Goal: Browse casually: Explore the website without a specific task or goal

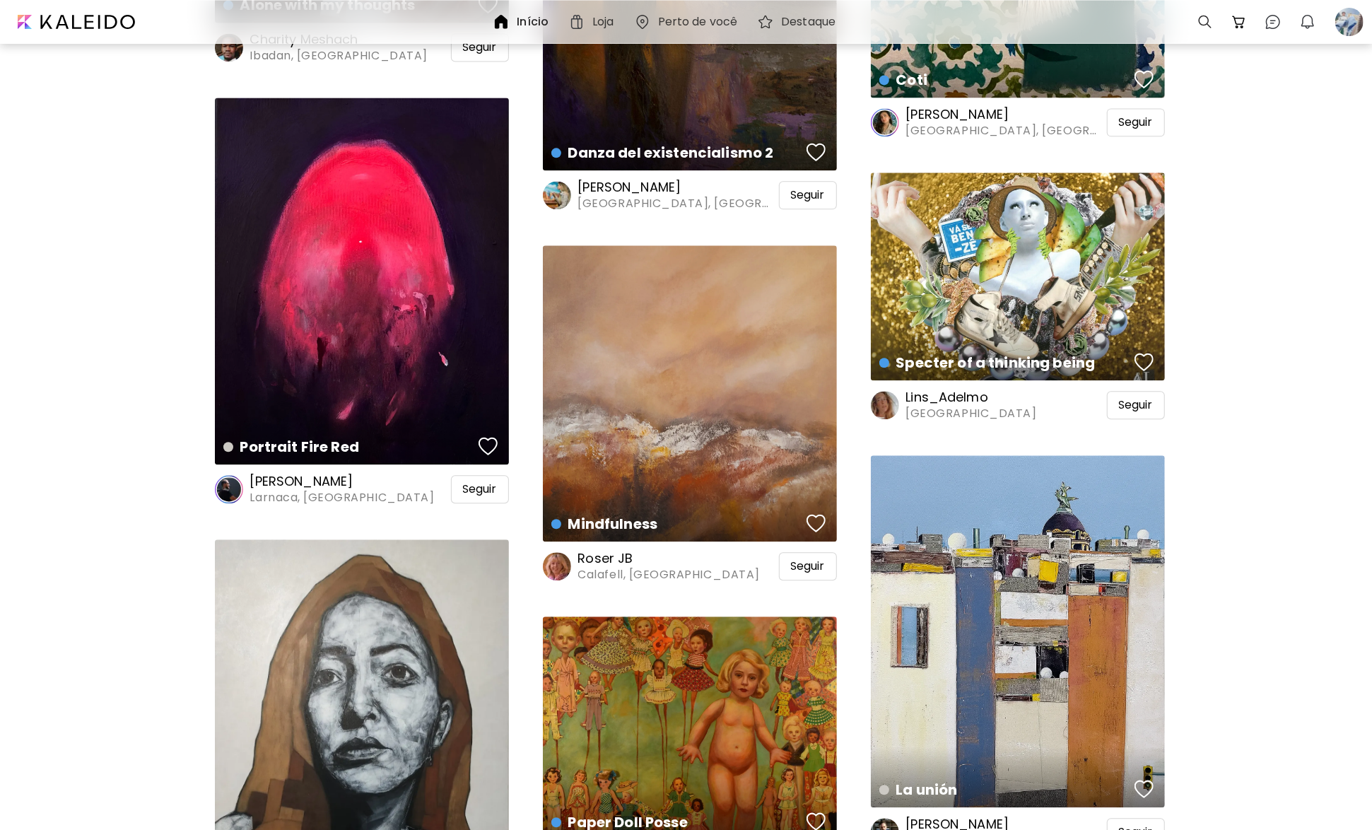
scroll to position [2333, 0]
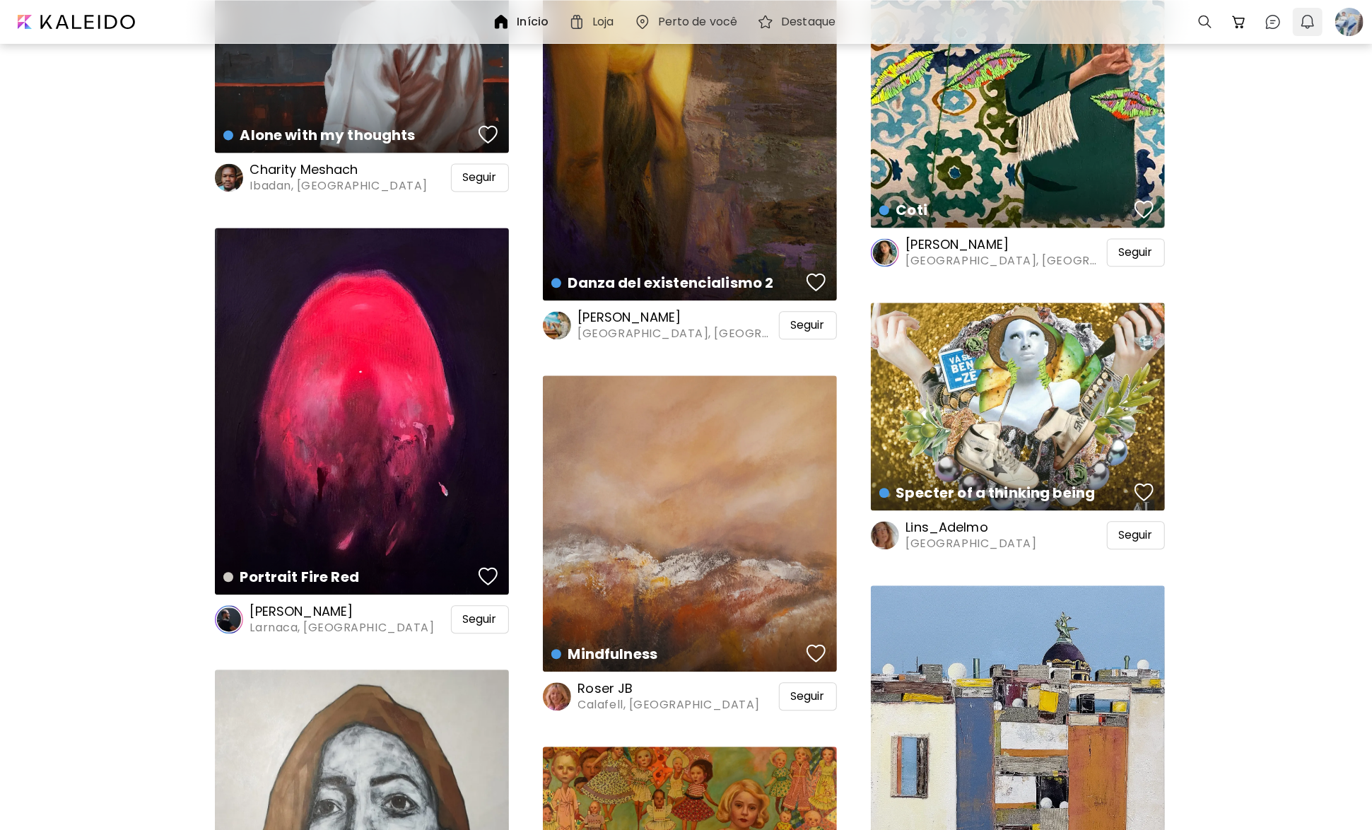
click at [1305, 25] on img "button" at bounding box center [1308, 21] width 17 height 17
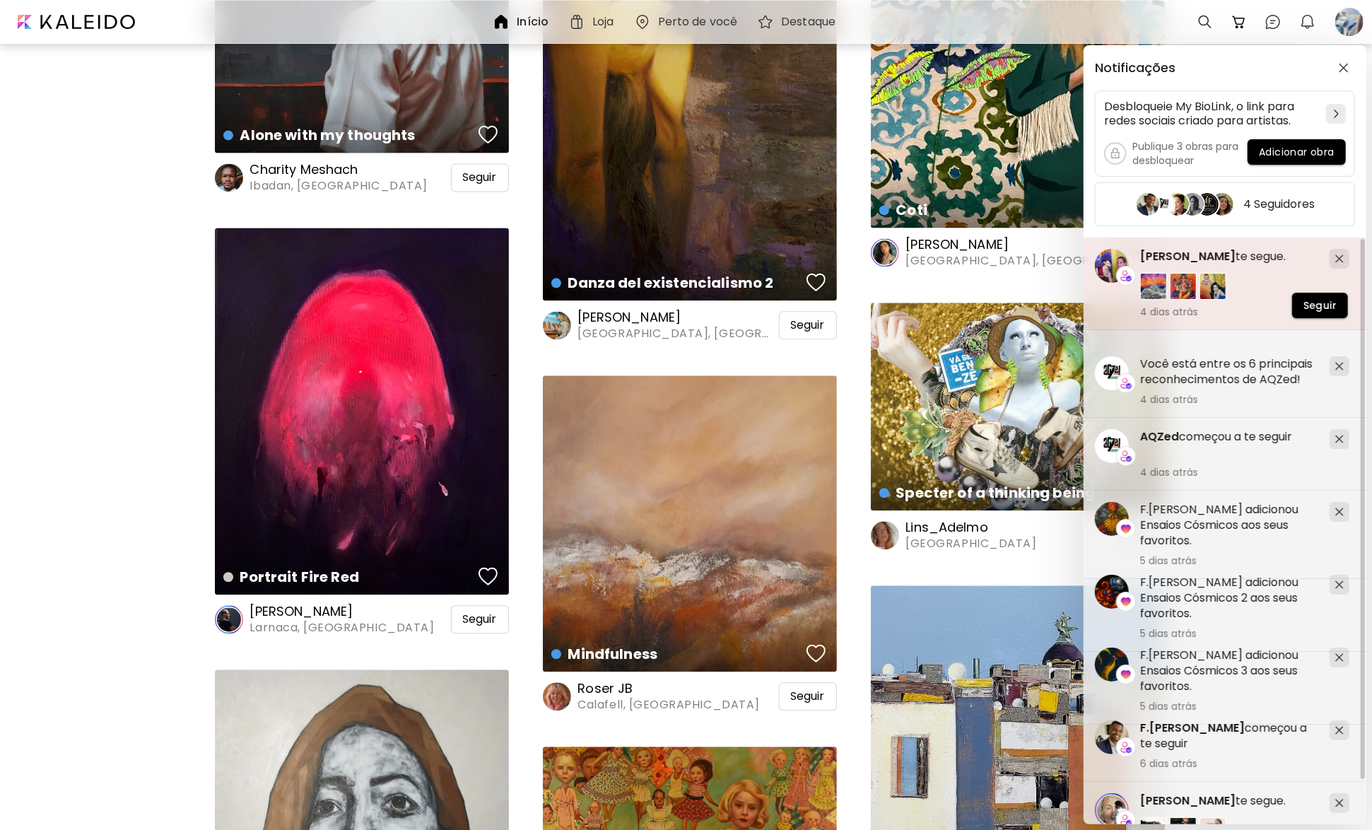
click at [1230, 250] on span "[PERSON_NAME]" at bounding box center [1188, 256] width 95 height 16
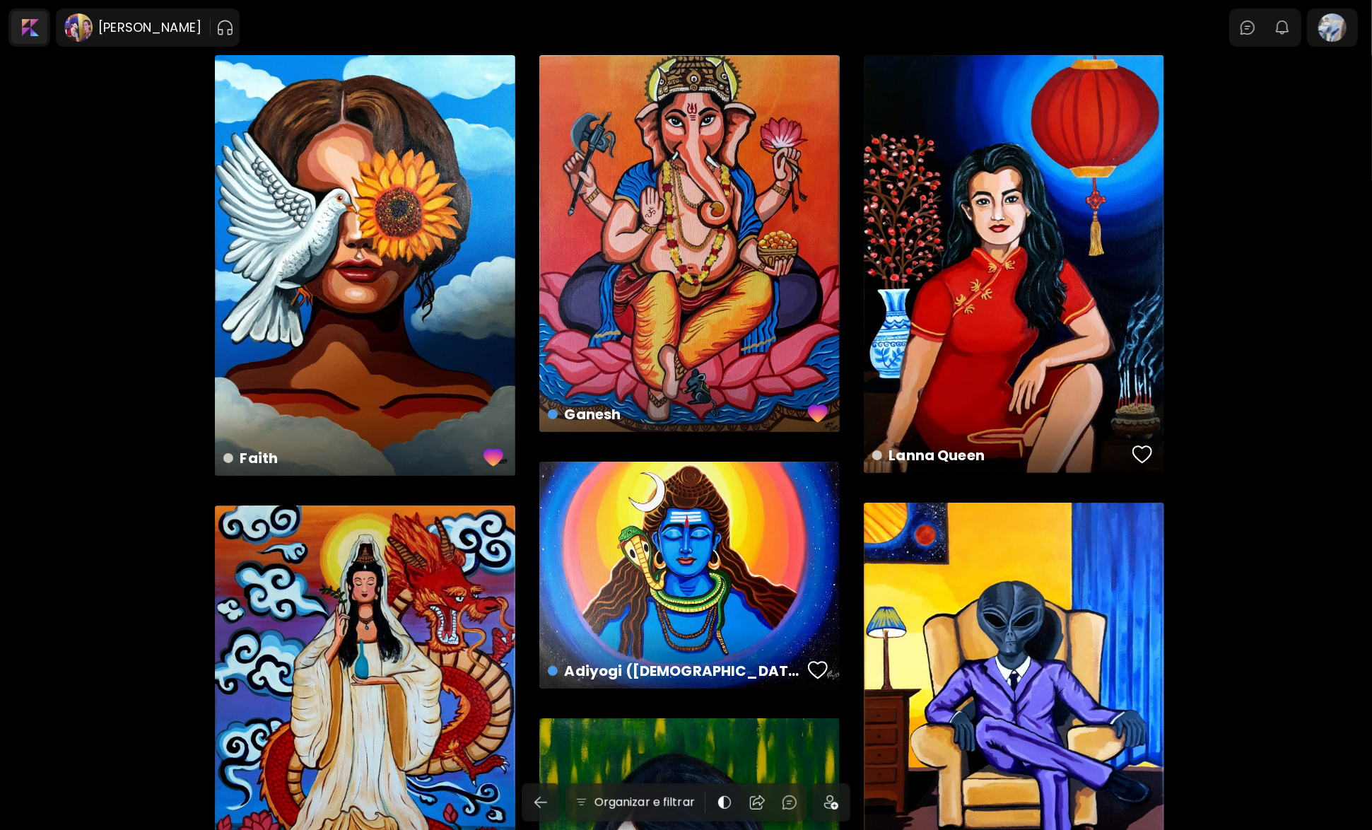
click at [27, 31] on div at bounding box center [29, 27] width 36 height 33
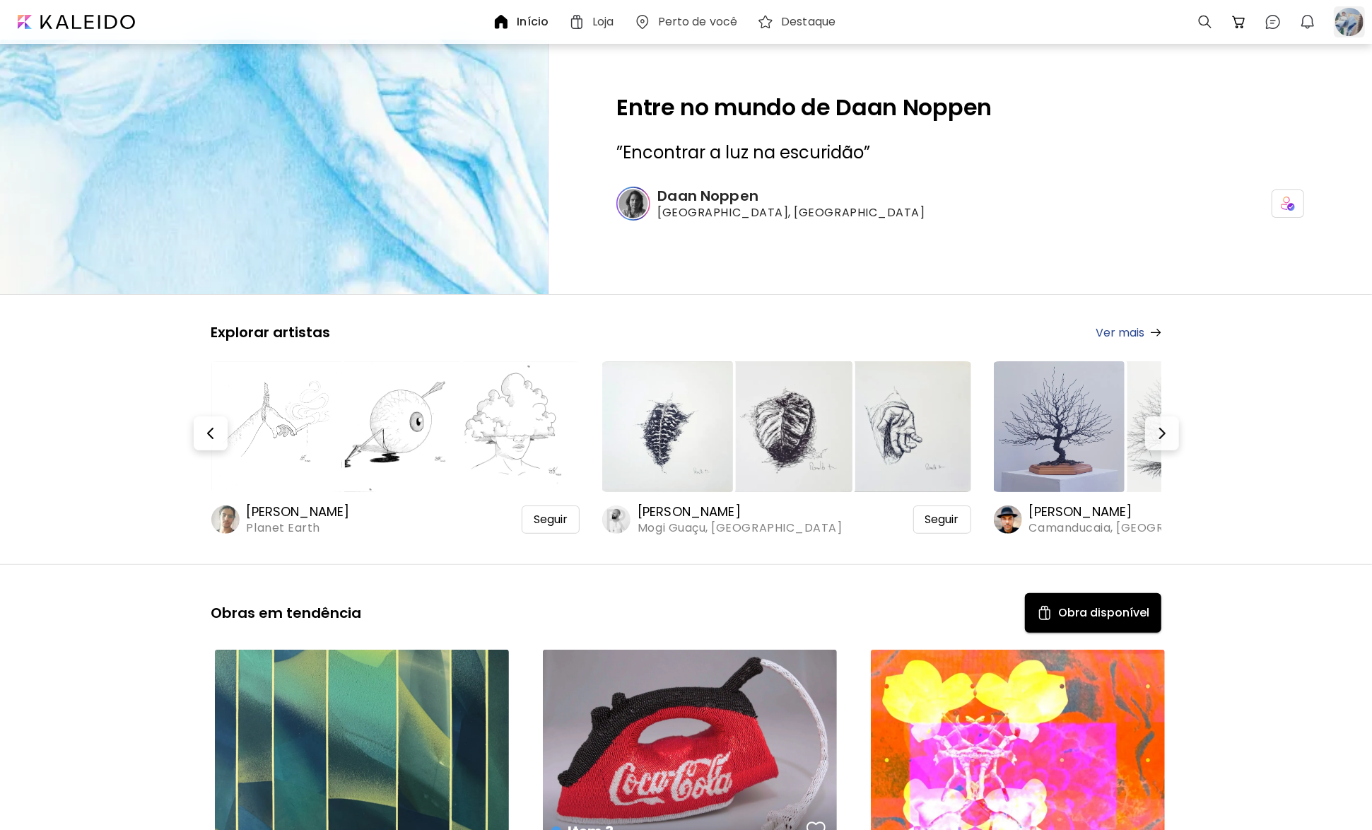
click at [1354, 24] on div at bounding box center [1349, 21] width 31 height 31
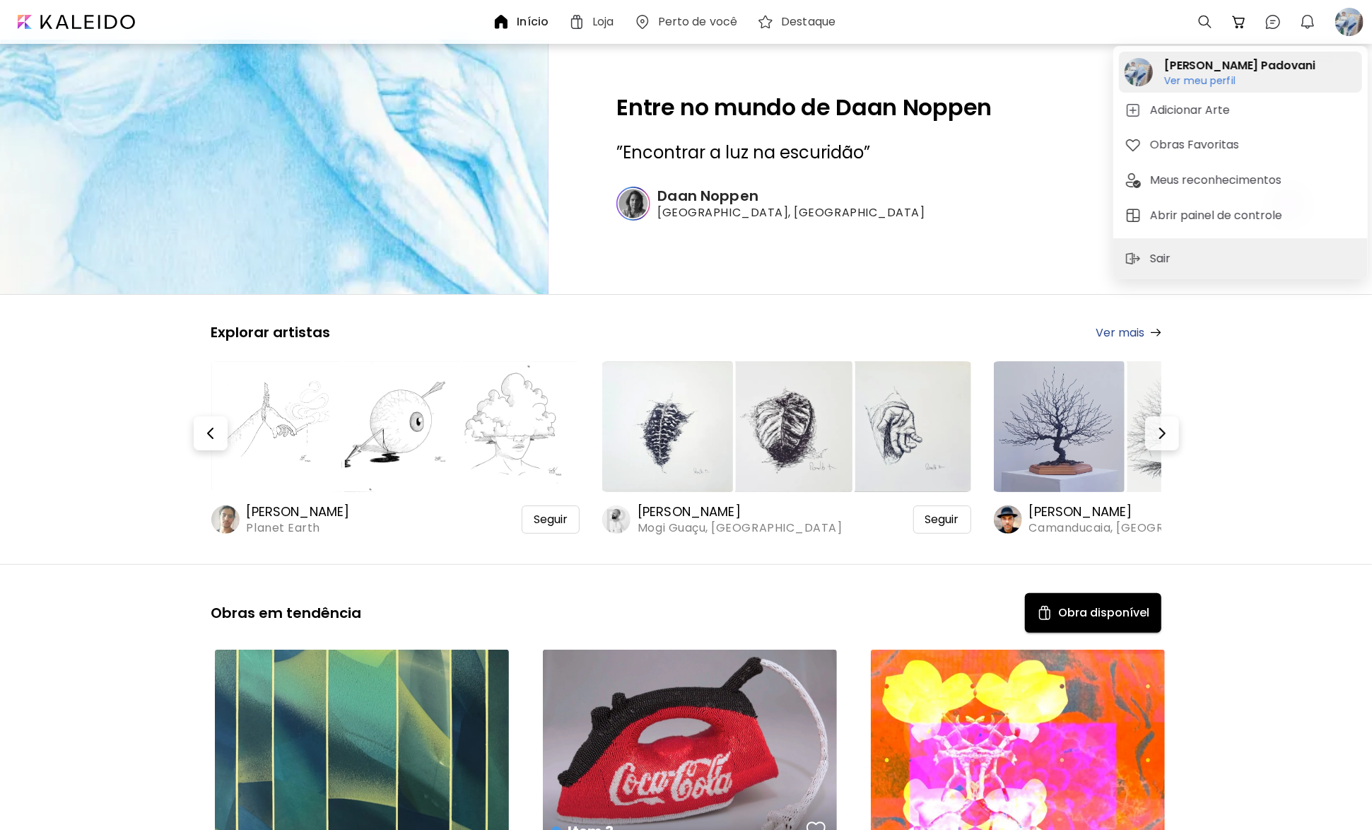
click at [1199, 81] on h6 "Ver meu perfil" at bounding box center [1240, 80] width 151 height 13
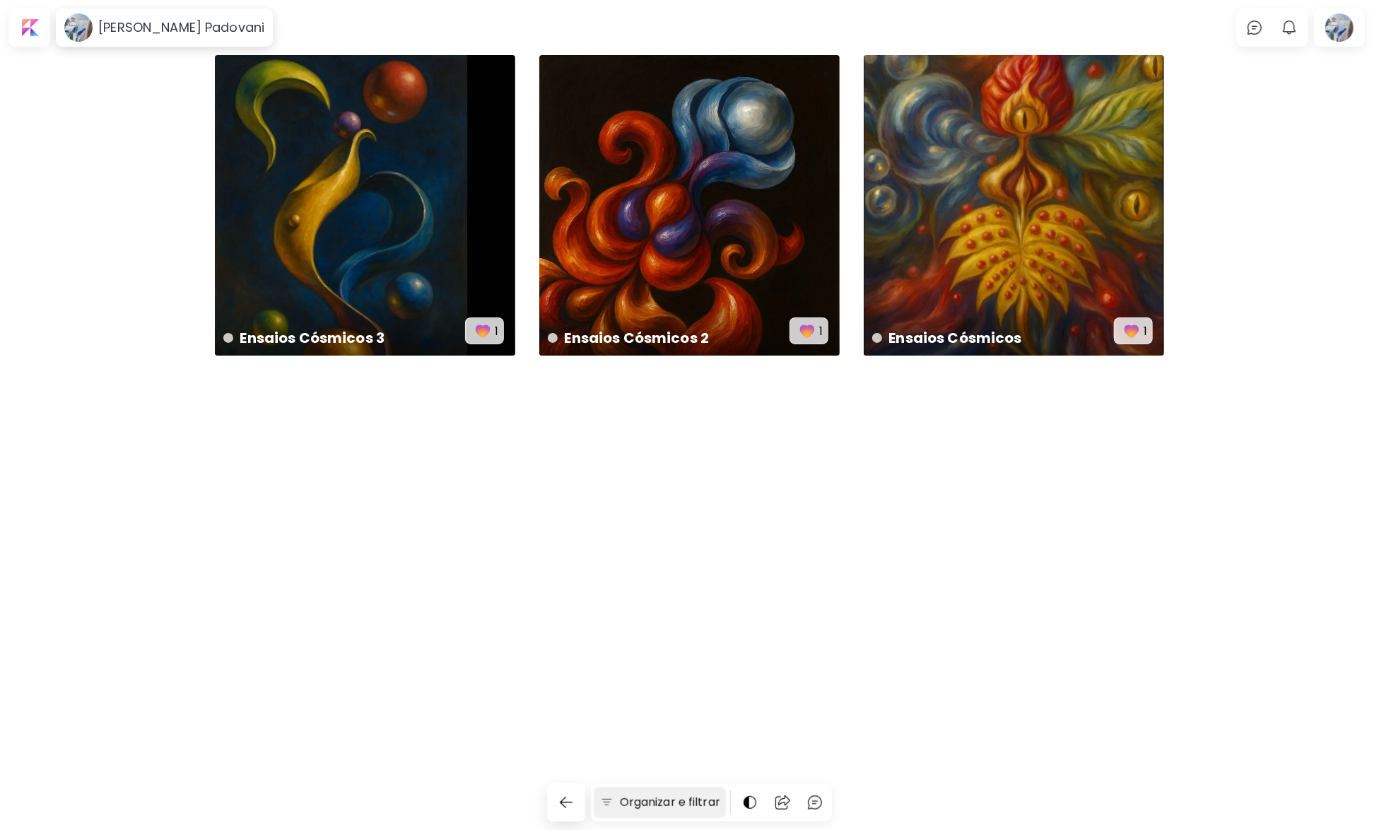
click at [608, 805] on img at bounding box center [607, 802] width 15 height 14
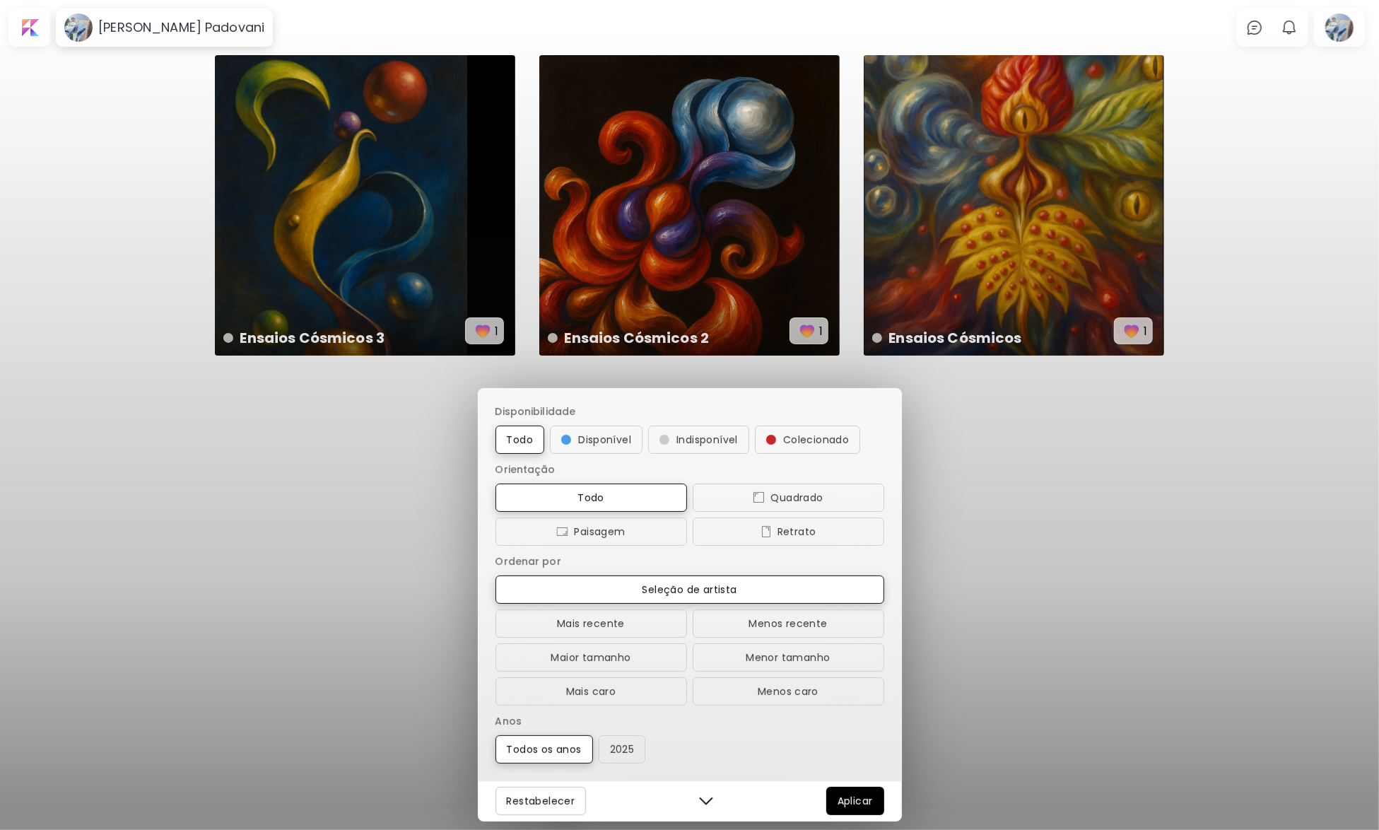
click at [971, 537] on div "Disponibilidade Todo Disponível Indisponível Colecionado Orientação Todo Quadra…" at bounding box center [689, 415] width 1379 height 830
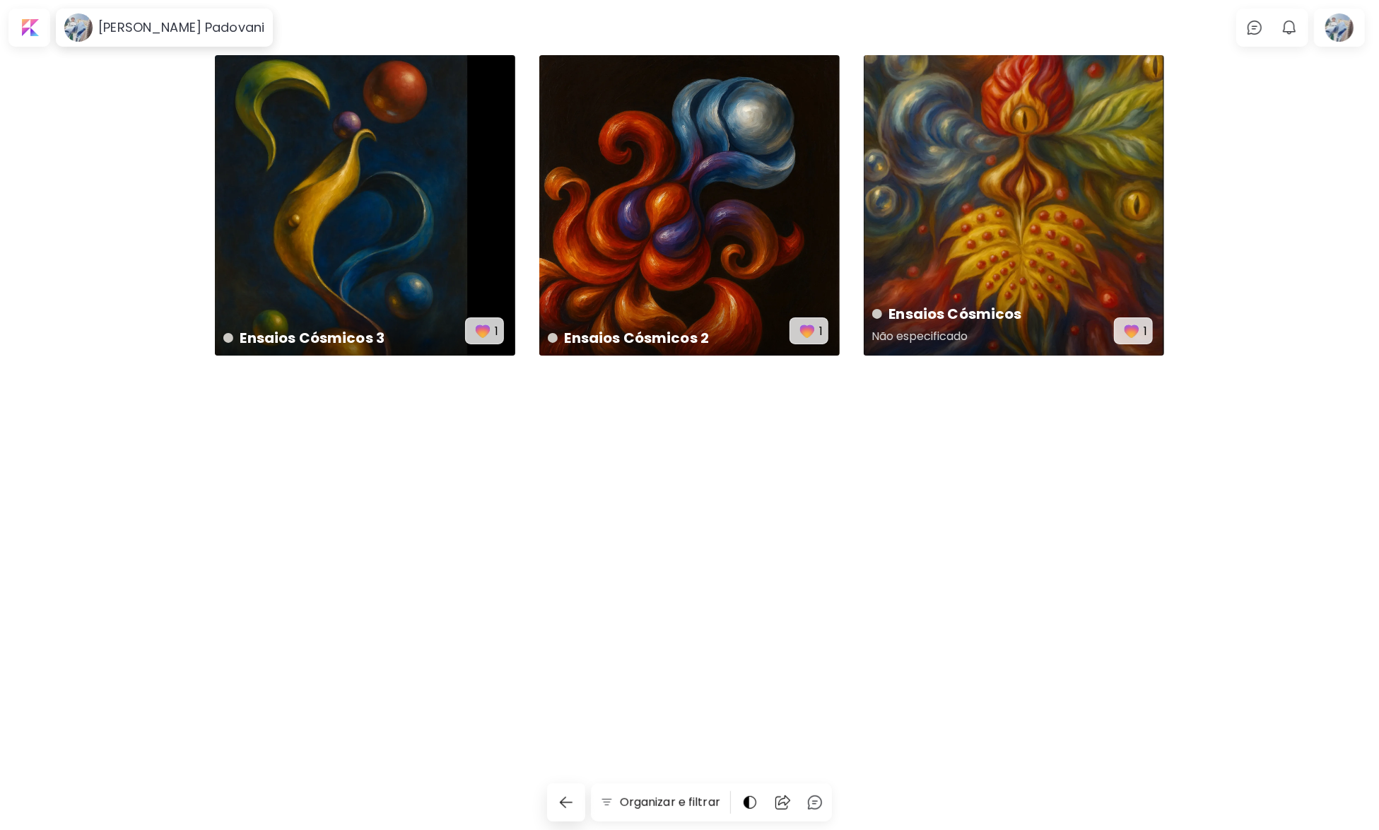
click at [969, 244] on div "Ensaios Cósmicos Não especificado 1" at bounding box center [1014, 205] width 301 height 301
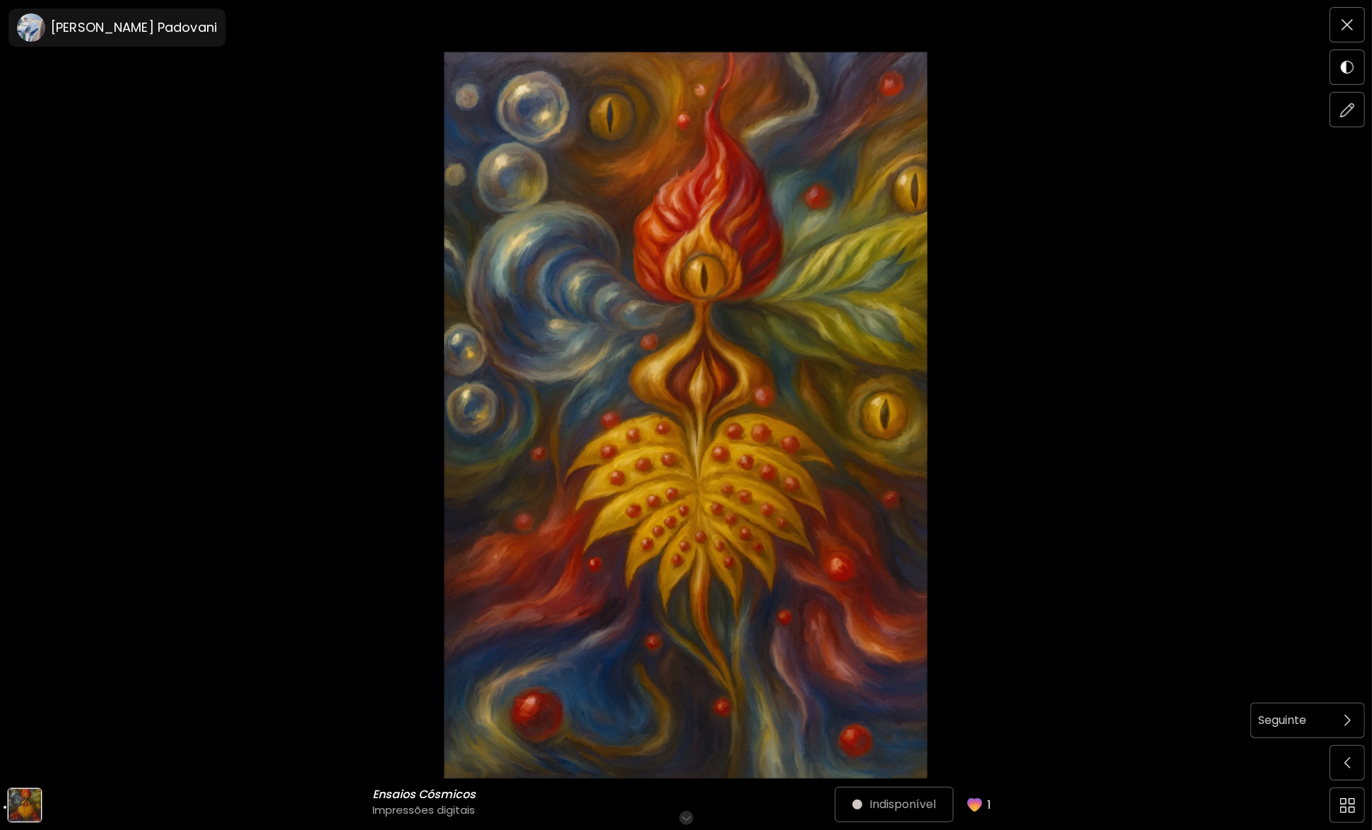
click at [1348, 728] on span at bounding box center [1348, 721] width 30 height 30
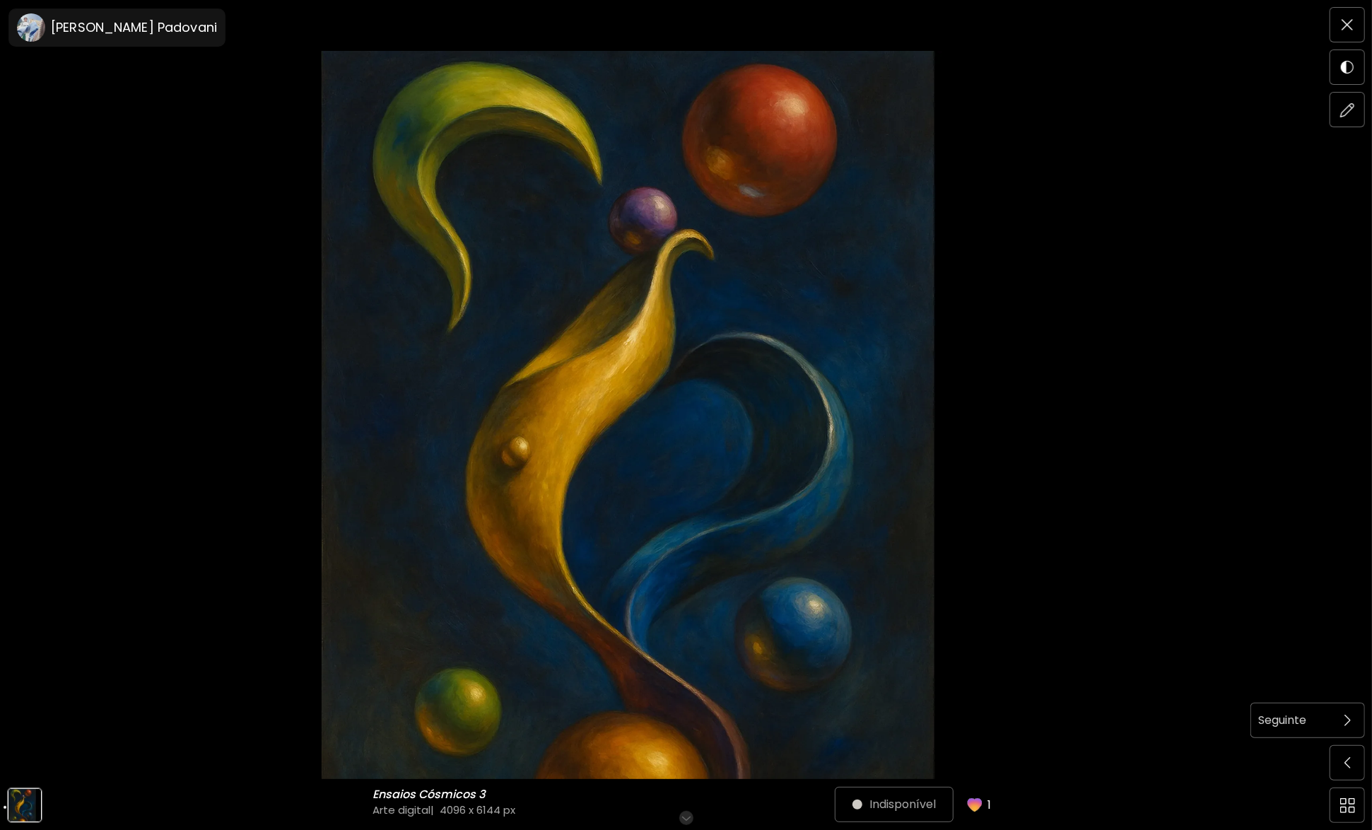
click at [1354, 725] on span at bounding box center [1348, 721] width 30 height 30
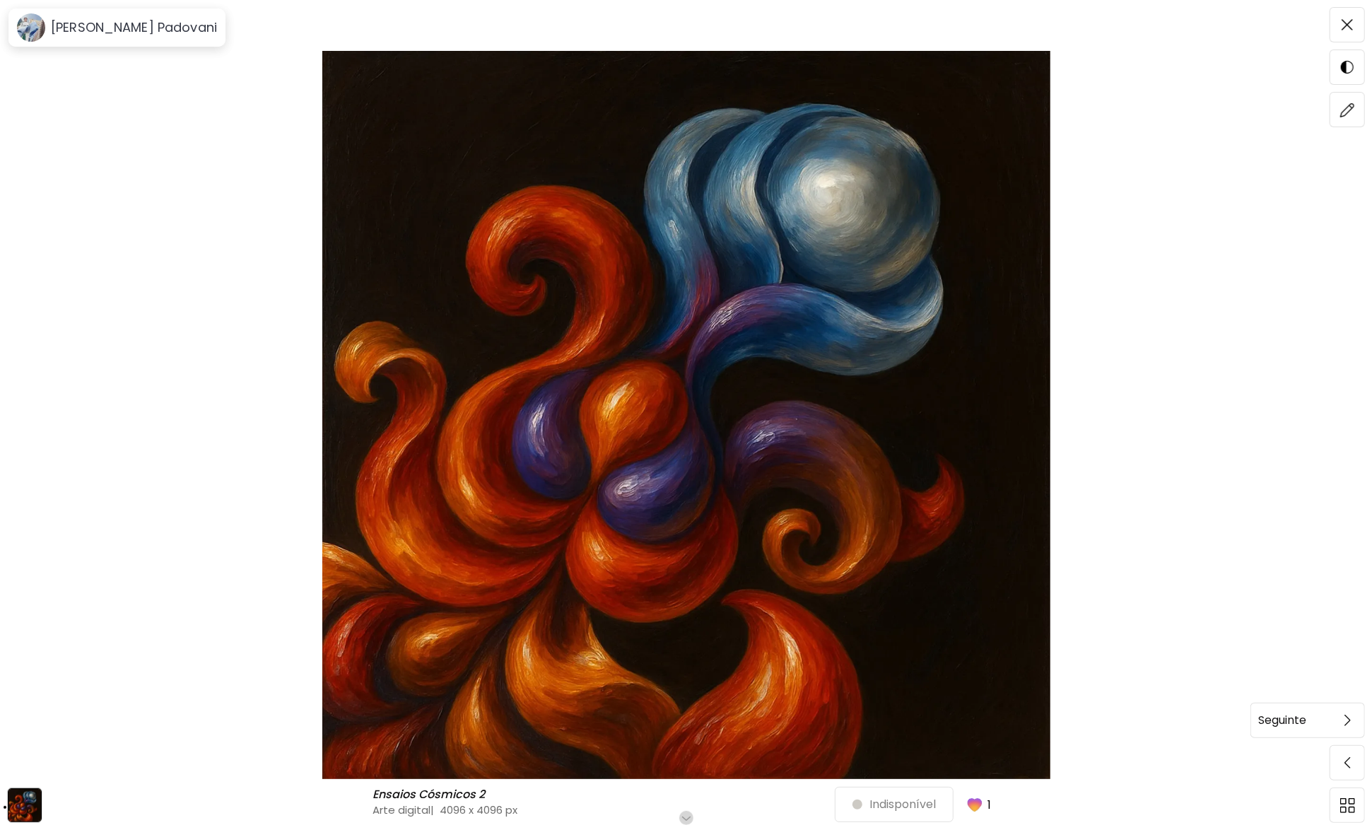
click at [1343, 723] on span at bounding box center [1348, 721] width 30 height 30
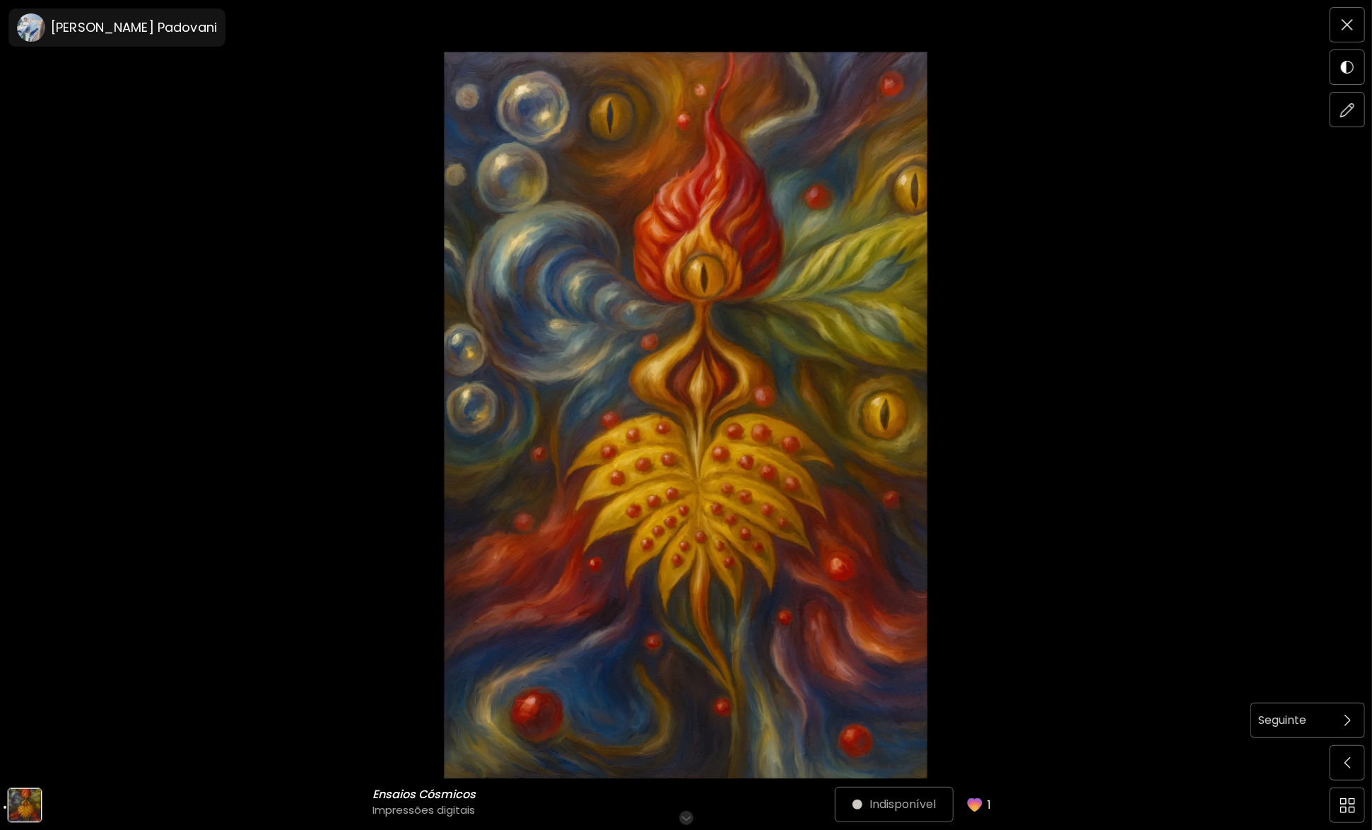
click at [1338, 721] on span at bounding box center [1348, 721] width 30 height 30
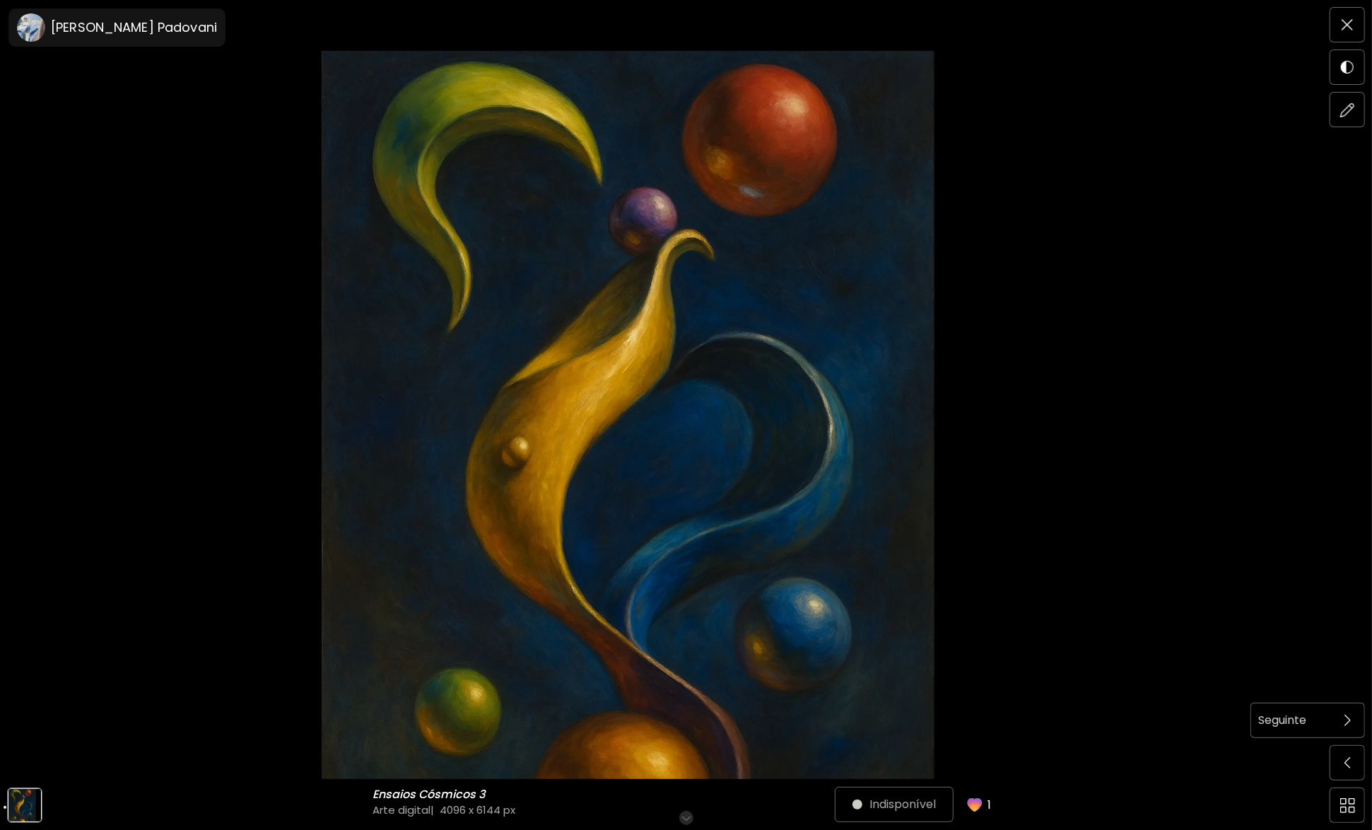
click at [1334, 721] on span at bounding box center [1348, 721] width 30 height 30
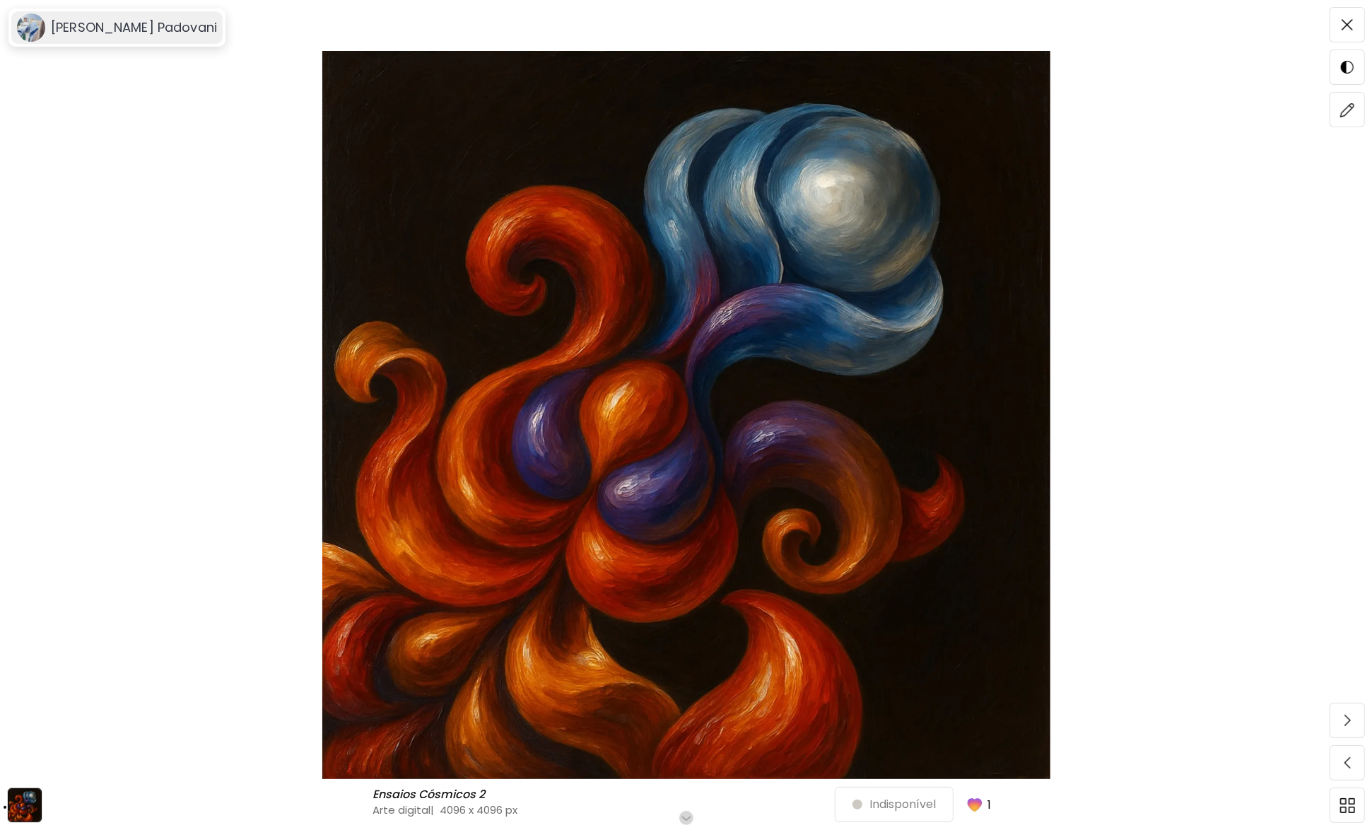
click at [87, 36] on div "[PERSON_NAME] Padovani" at bounding box center [116, 27] width 211 height 33
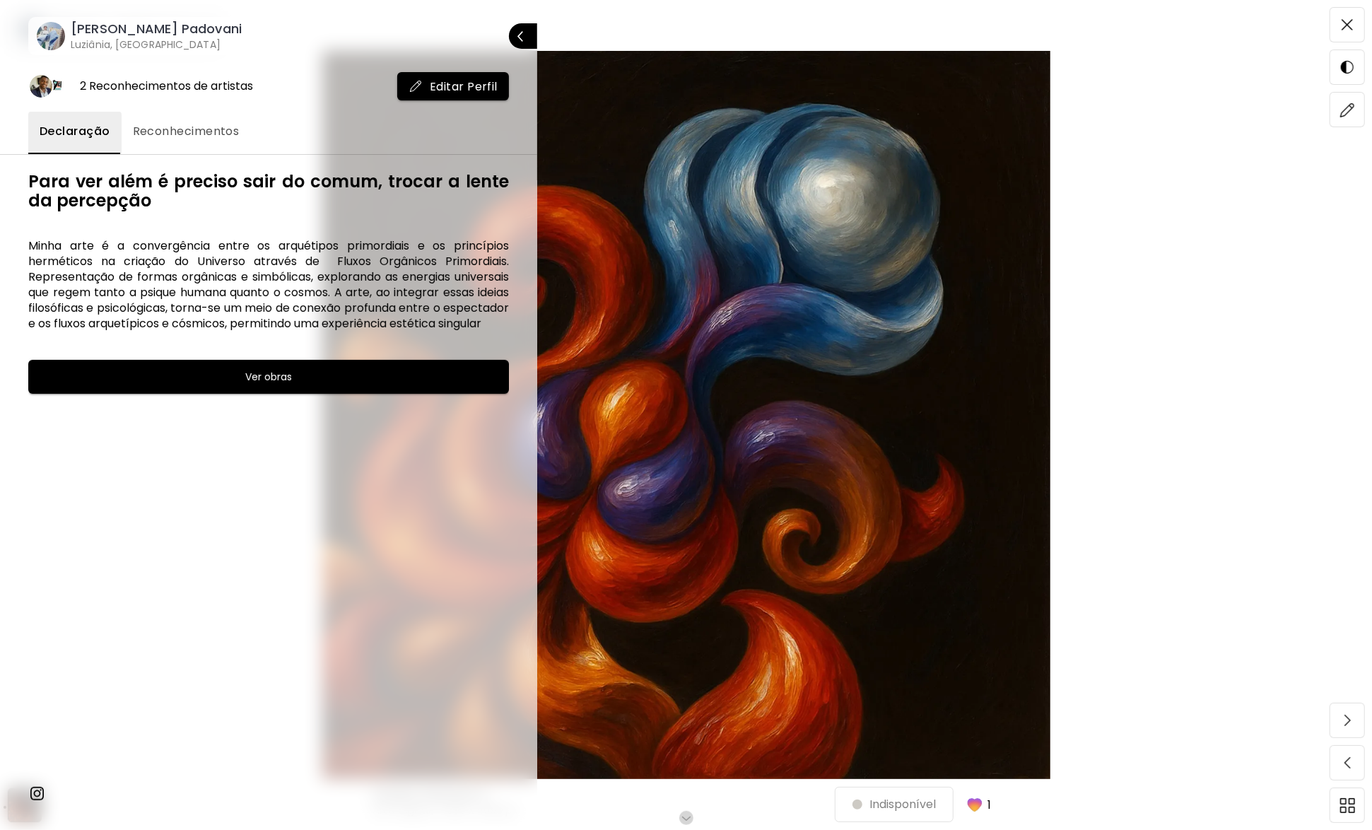
click at [172, 86] on div "2 Reconhecimentos de artistas" at bounding box center [166, 86] width 173 height 16
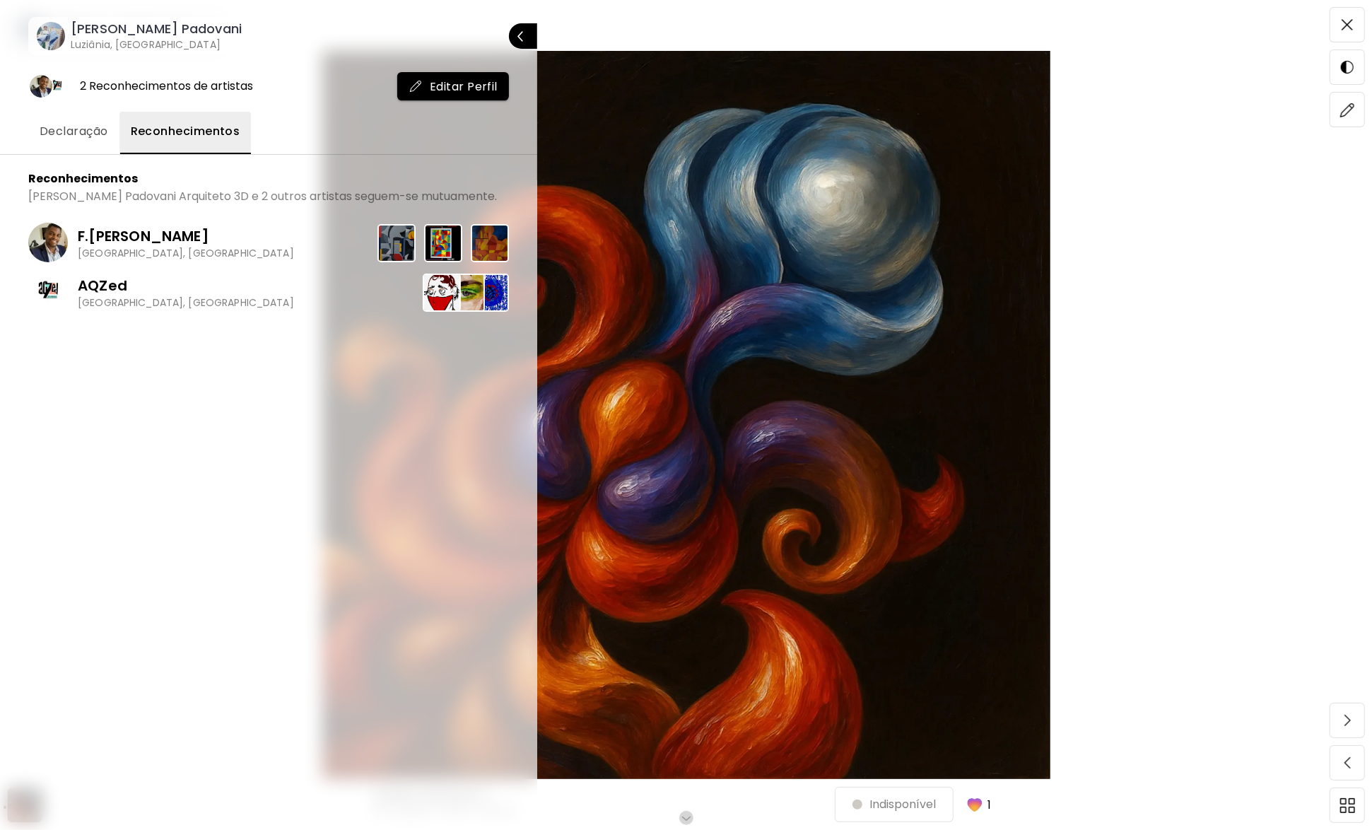
click at [194, 242] on div "F.Ramos [GEOGRAPHIC_DATA], [GEOGRAPHIC_DATA]" at bounding box center [268, 242] width 481 height 49
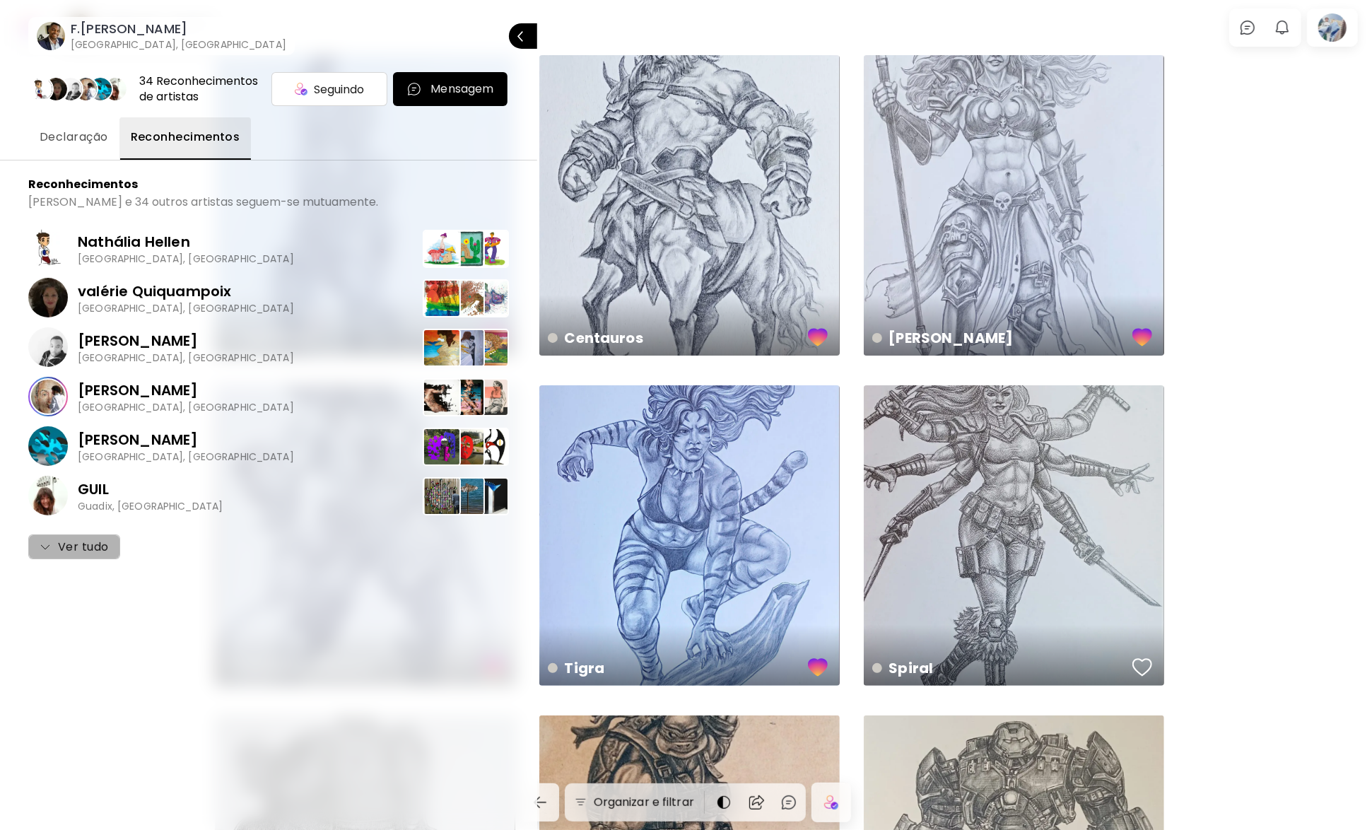
click at [92, 547] on span "Ver tudo" at bounding box center [74, 547] width 69 height 17
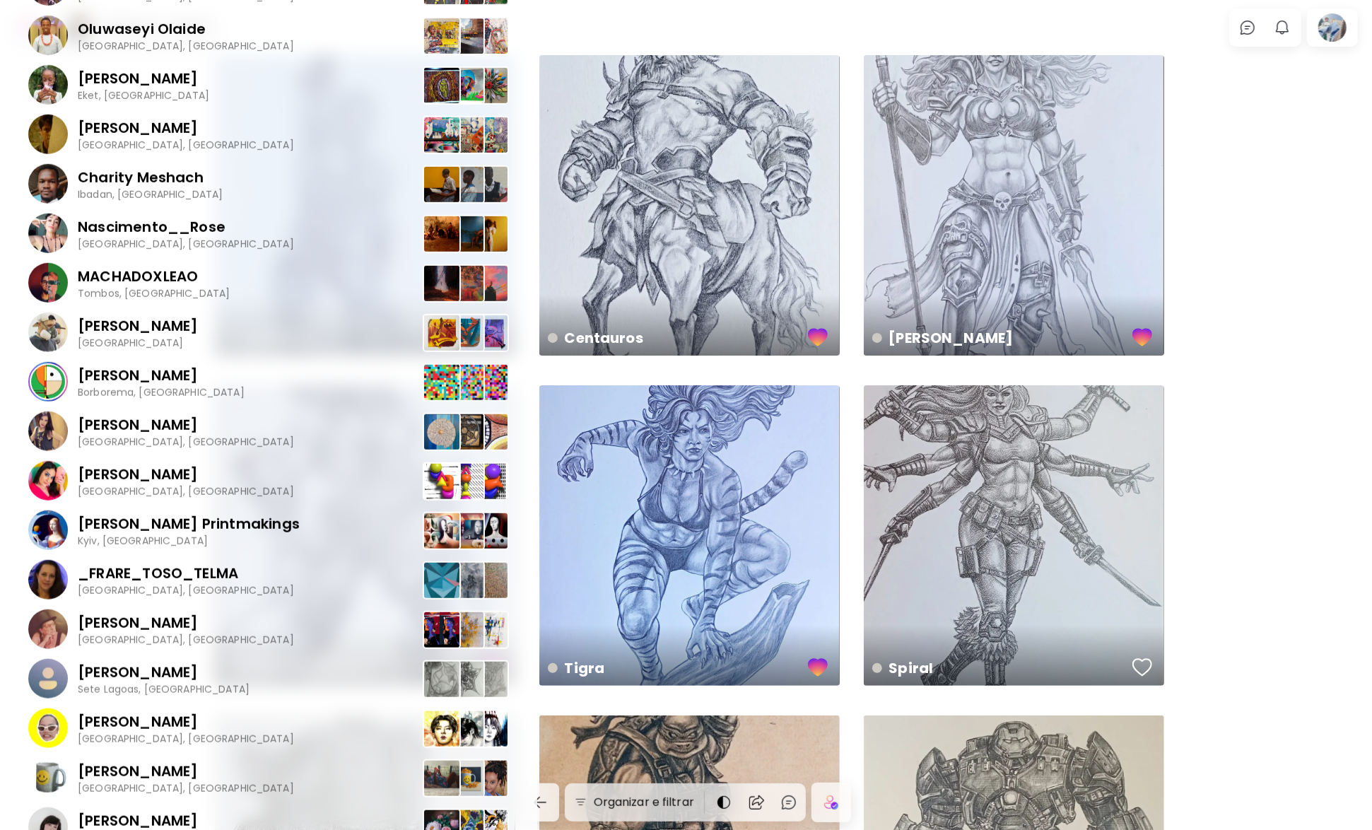
scroll to position [566, 0]
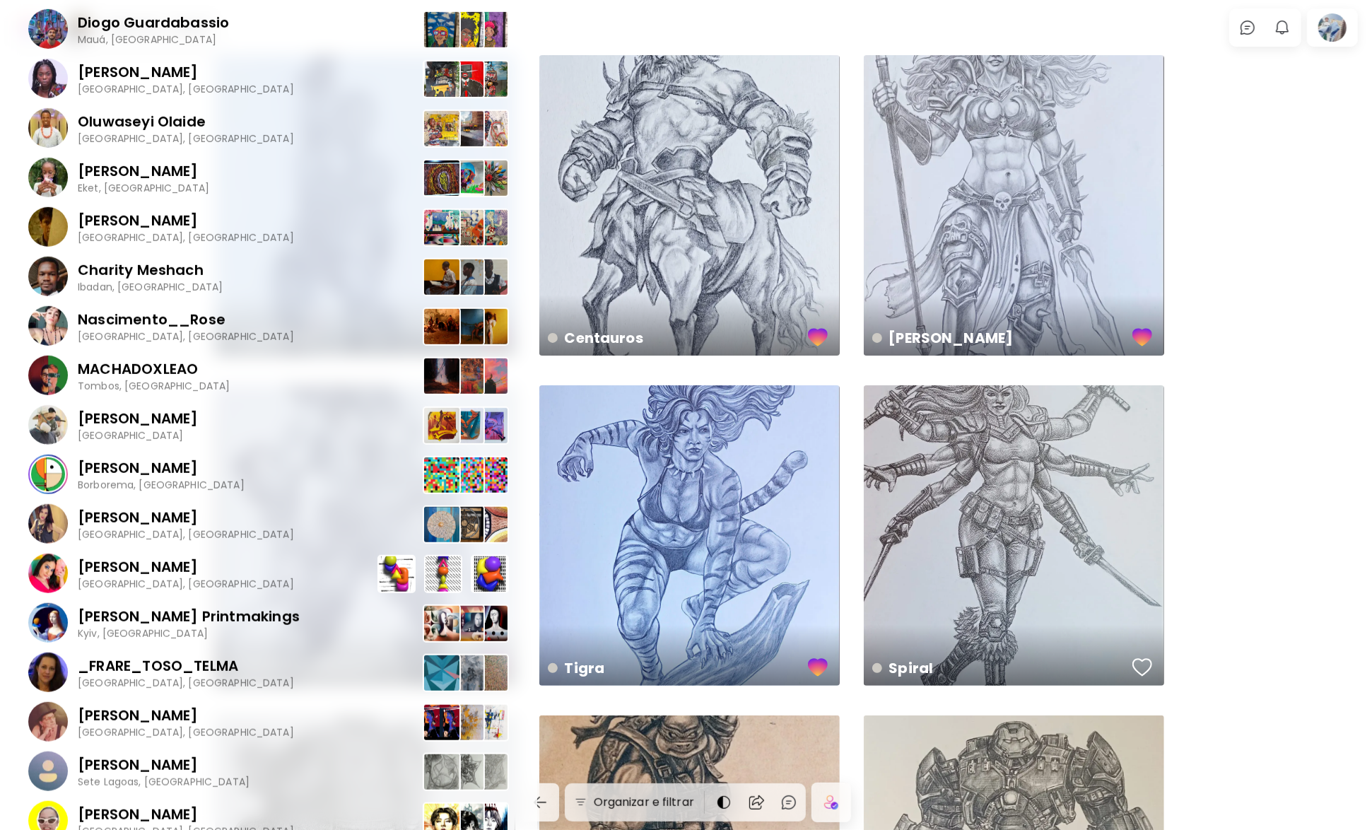
click at [199, 574] on div "[PERSON_NAME] [GEOGRAPHIC_DATA], [GEOGRAPHIC_DATA]" at bounding box center [268, 573] width 481 height 49
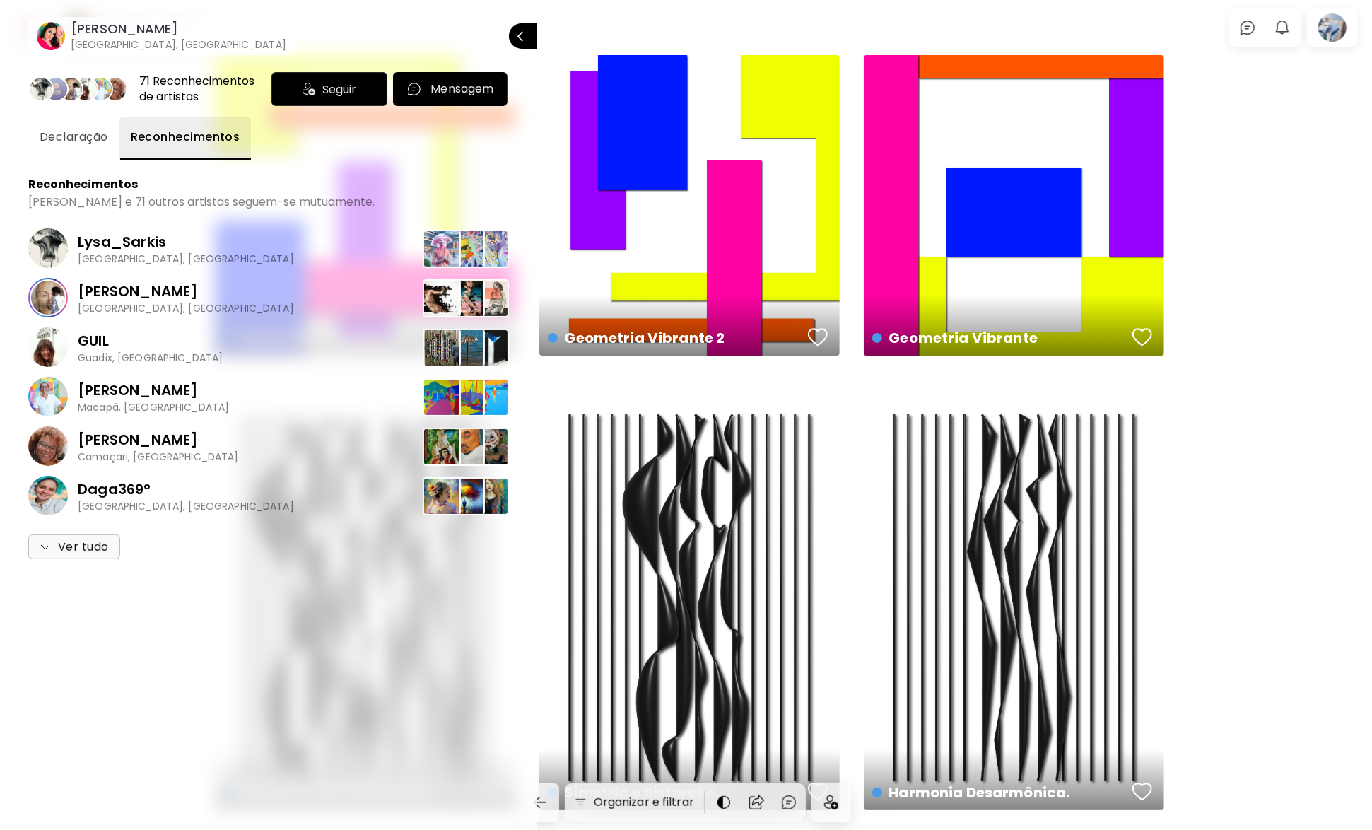
click at [1288, 387] on div at bounding box center [686, 415] width 1372 height 830
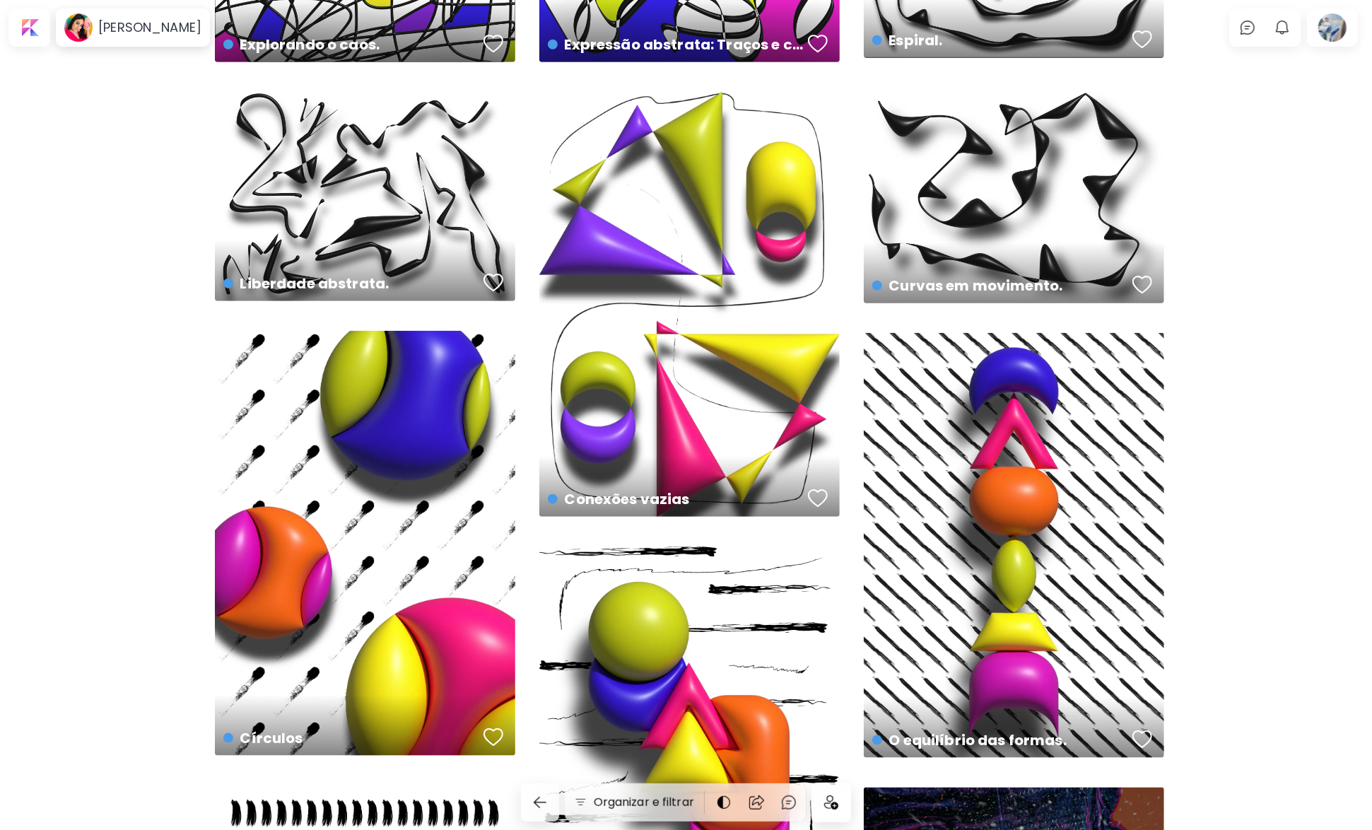
scroll to position [1202, 0]
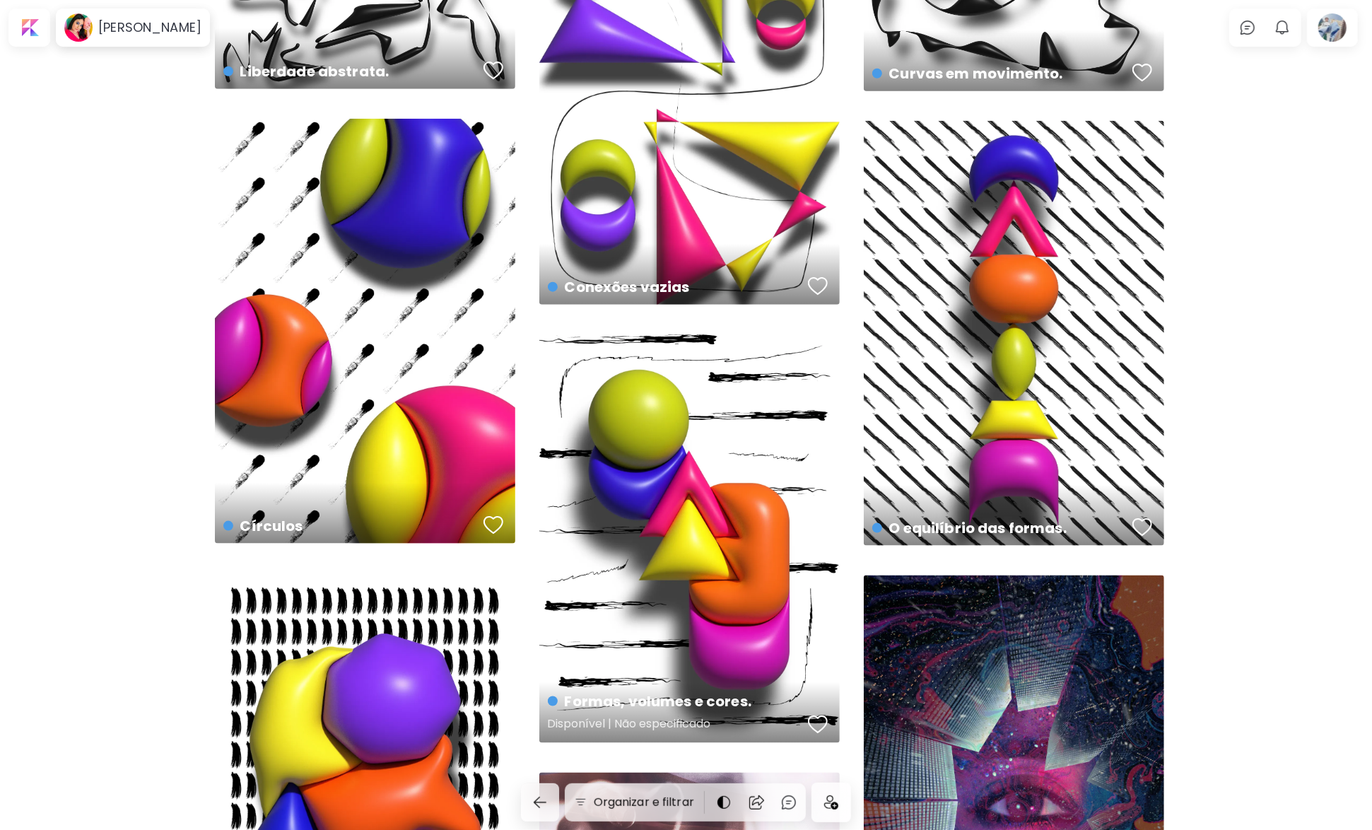
click at [630, 397] on div "Formas, volumes e cores. Disponível | Não especificado" at bounding box center [689, 538] width 301 height 409
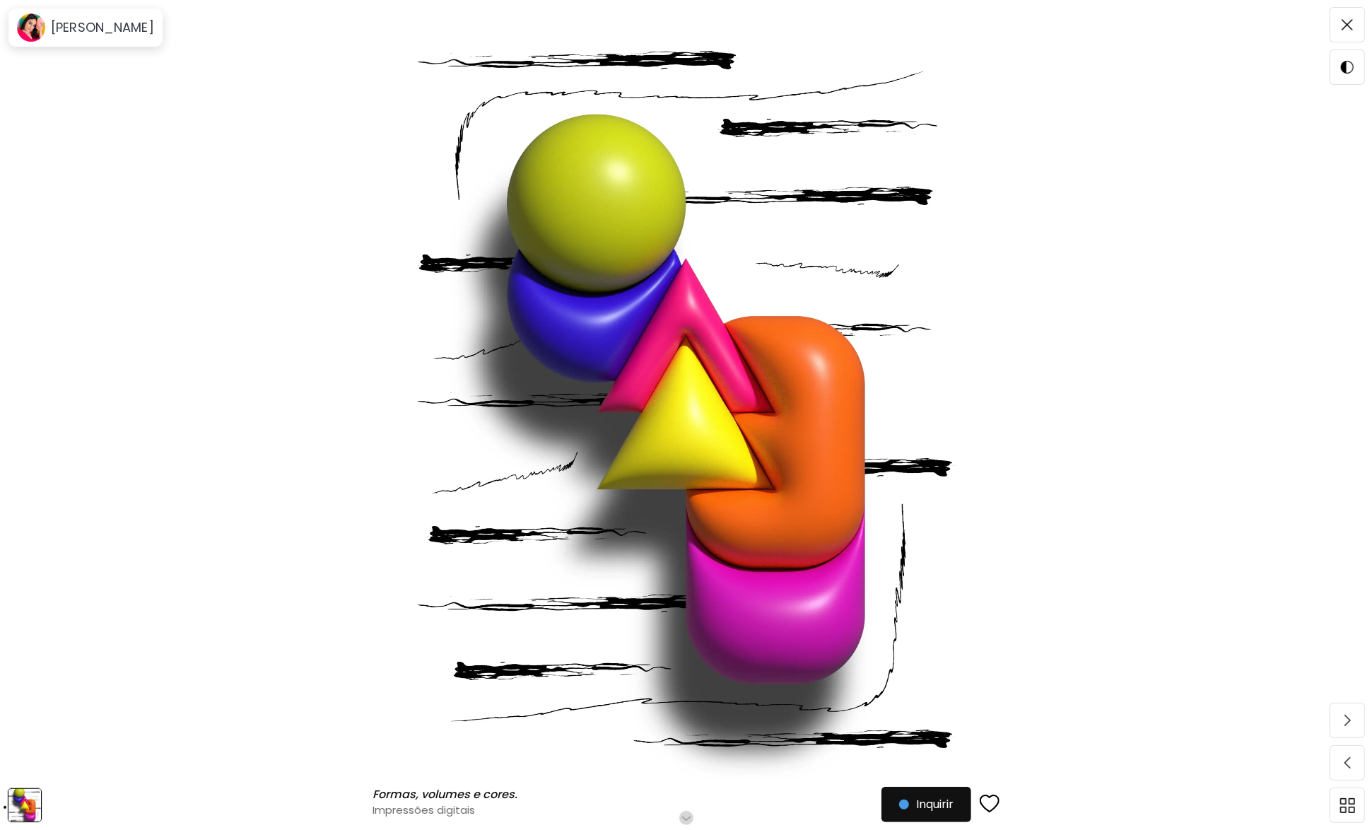
click at [700, 814] on h6 "Role para mais" at bounding box center [686, 817] width 73 height 11
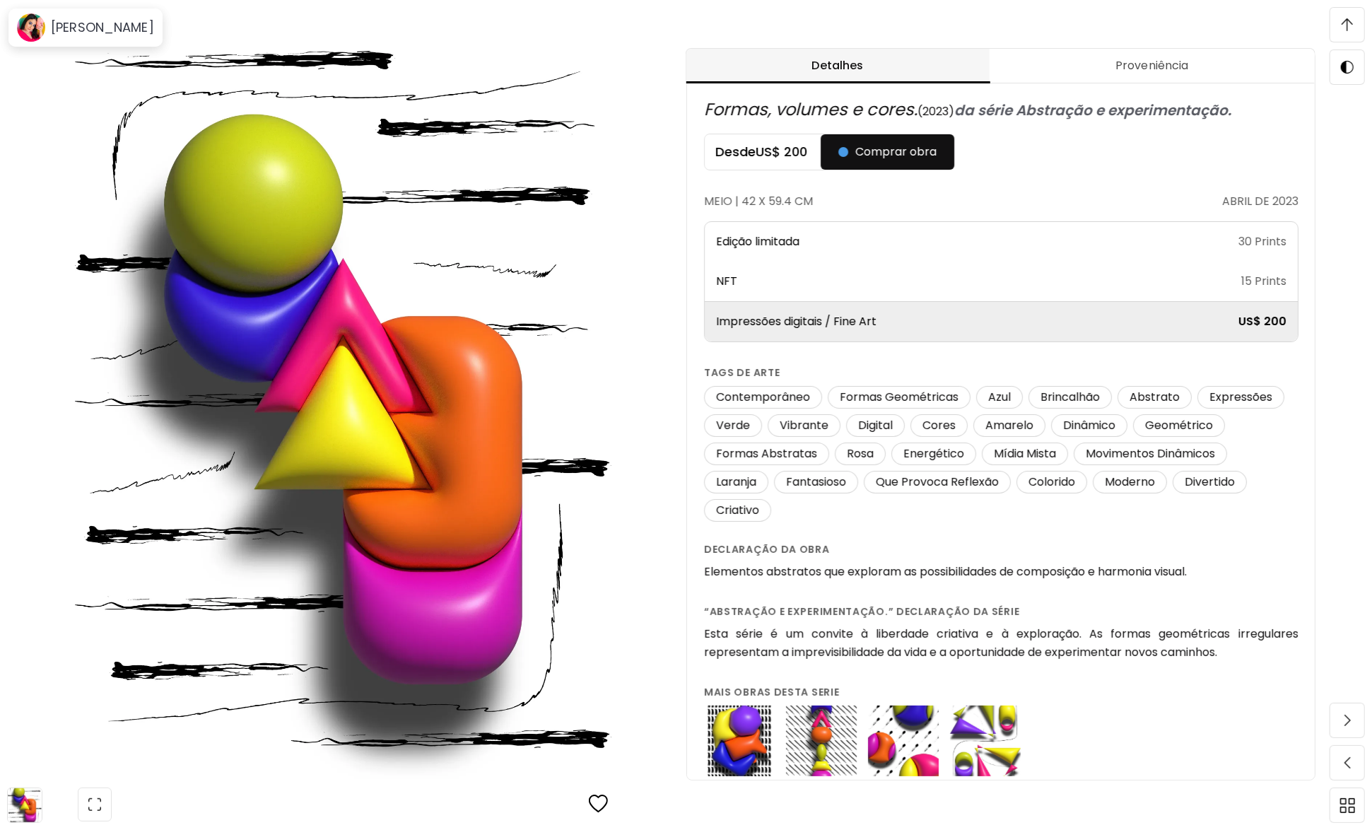
scroll to position [10, 0]
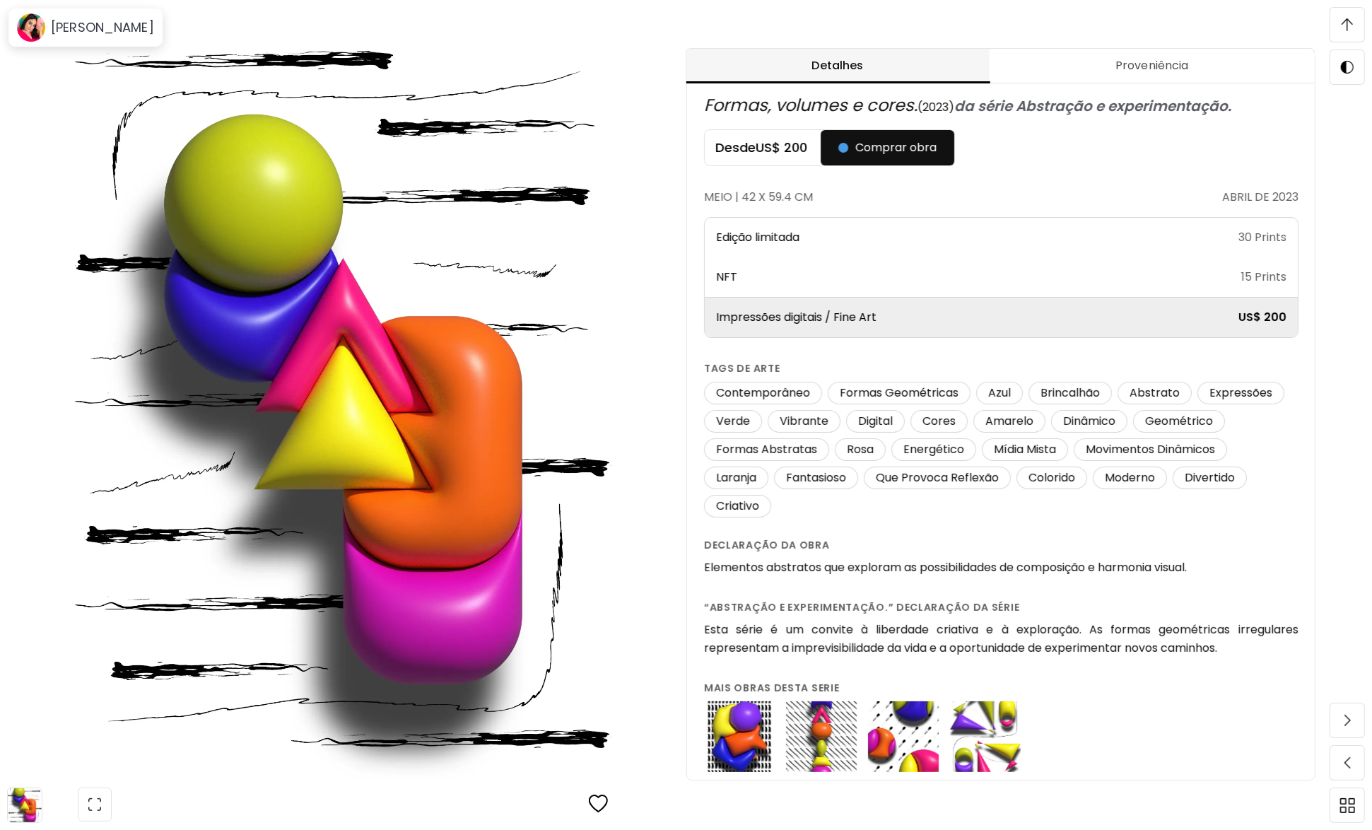
click at [798, 745] on img at bounding box center [821, 736] width 71 height 71
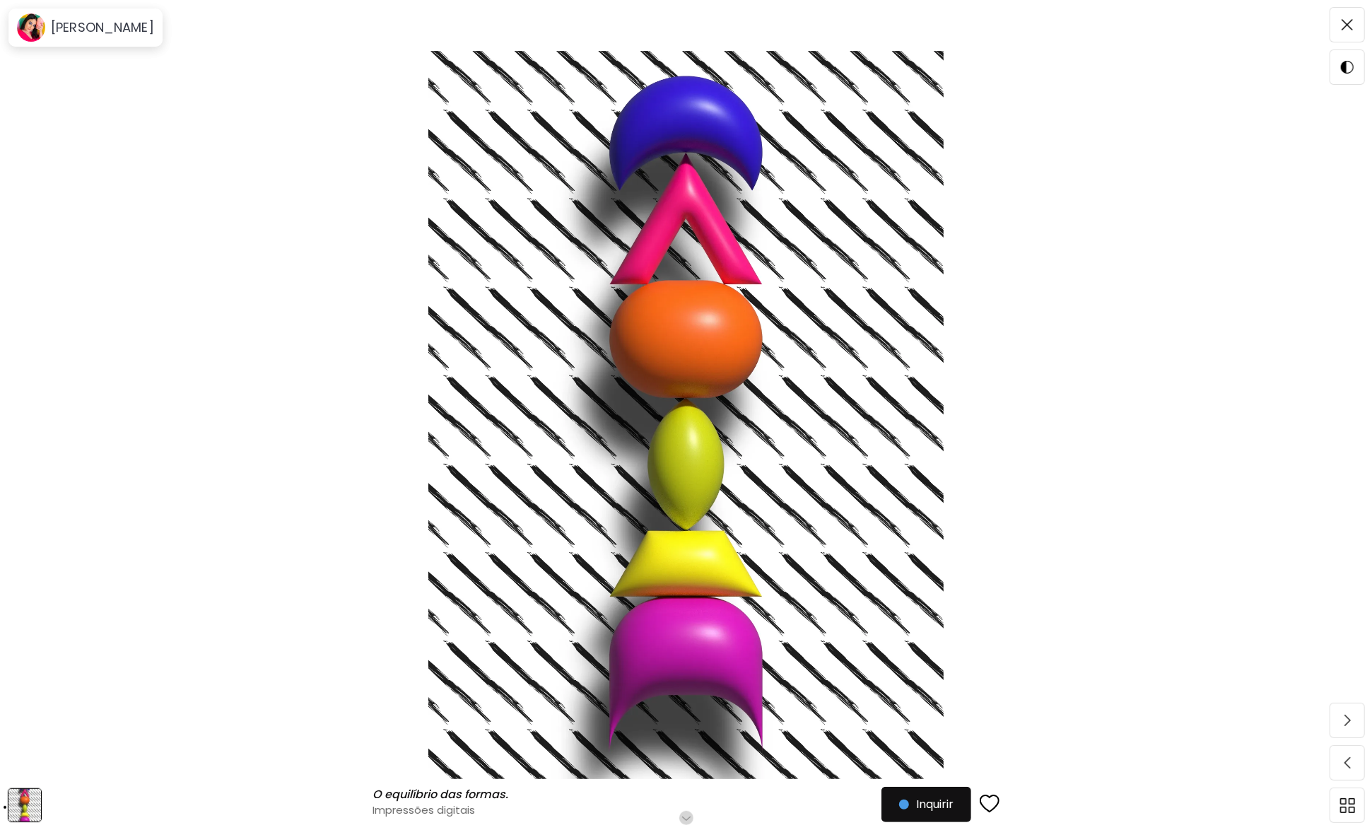
click at [684, 821] on h6 "Role para mais" at bounding box center [686, 817] width 73 height 11
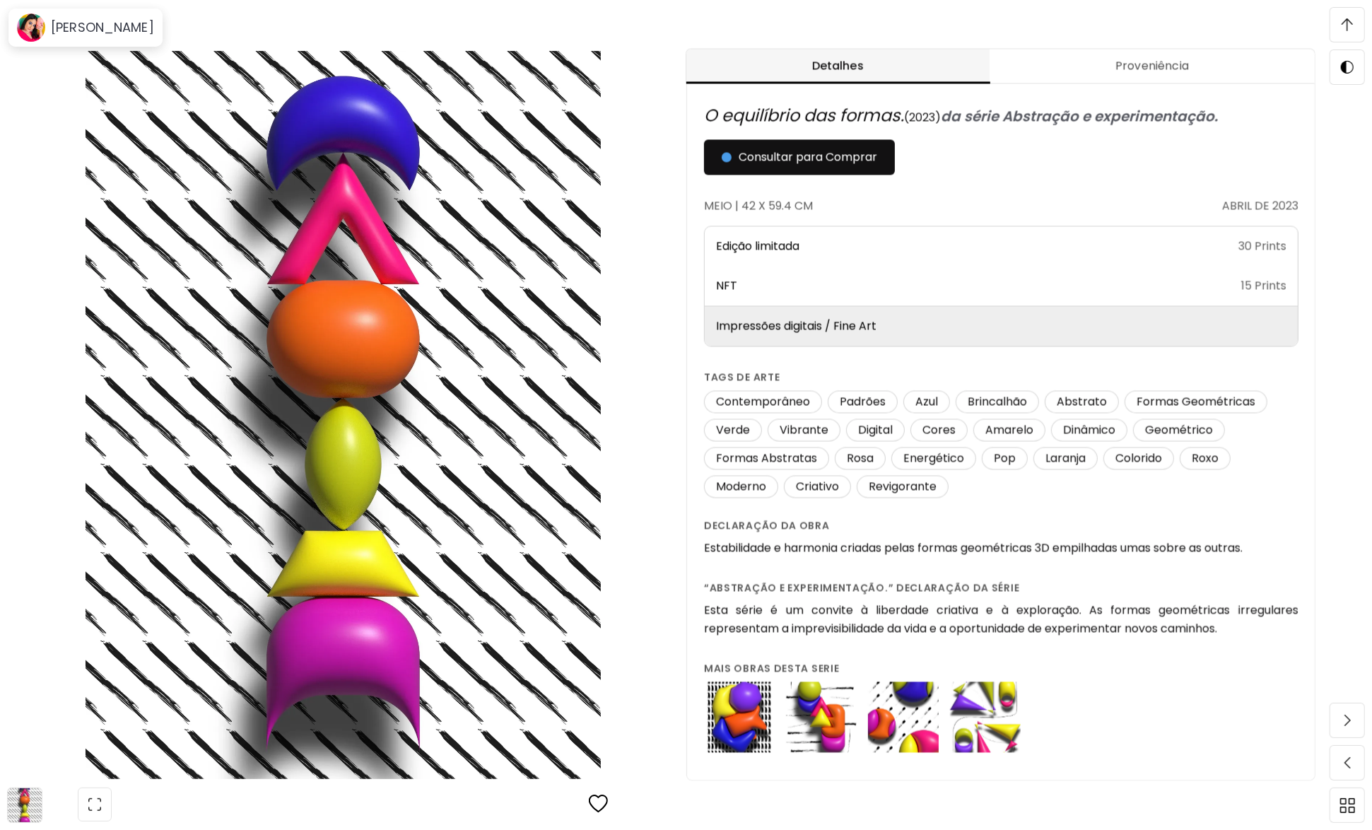
scroll to position [742, 0]
